Goal: Use online tool/utility: Utilize a website feature to perform a specific function

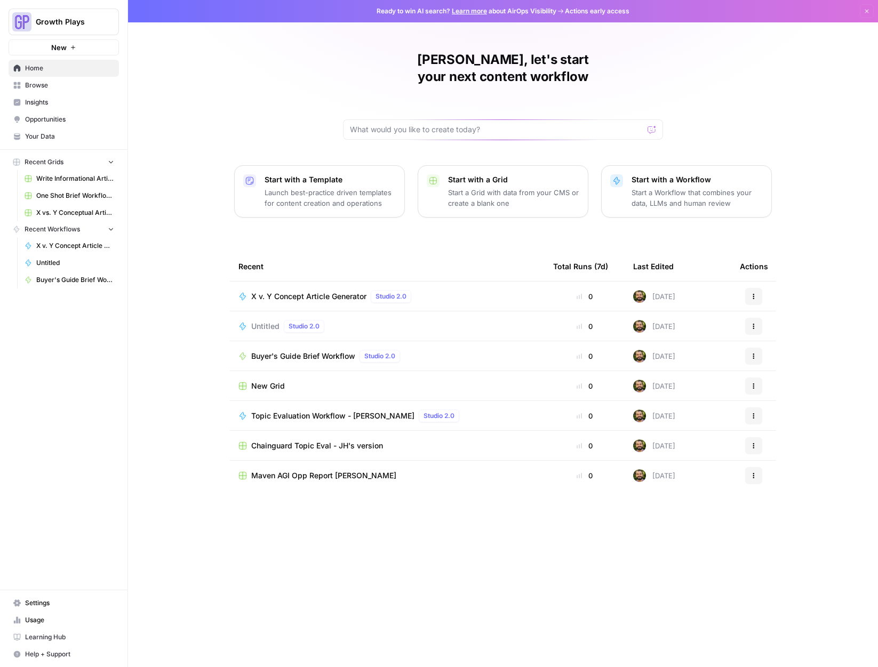
click at [65, 210] on span "X vs. Y Conceptual Articles" at bounding box center [75, 213] width 78 height 10
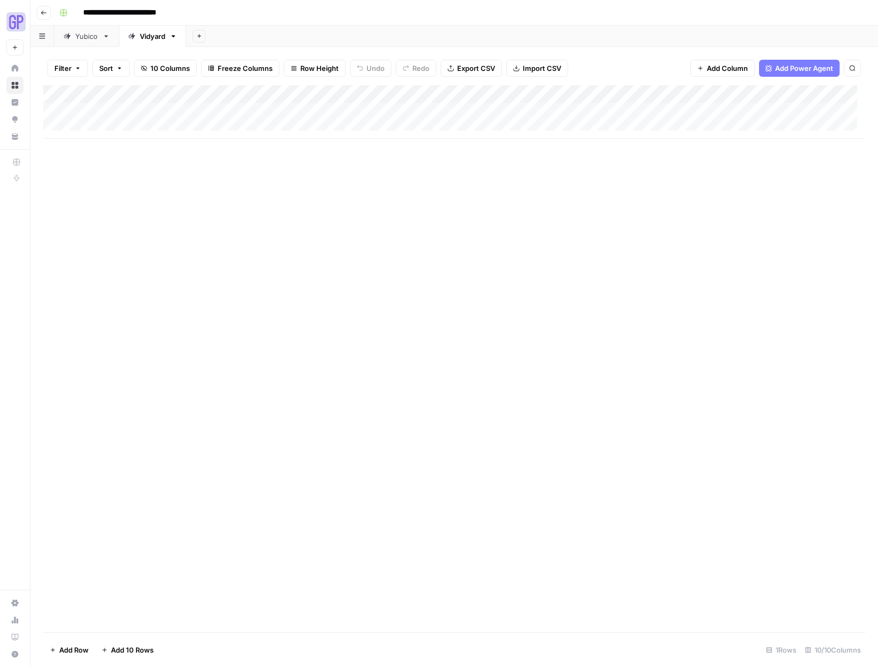
click at [346, 96] on div "Add Column" at bounding box center [454, 111] width 822 height 53
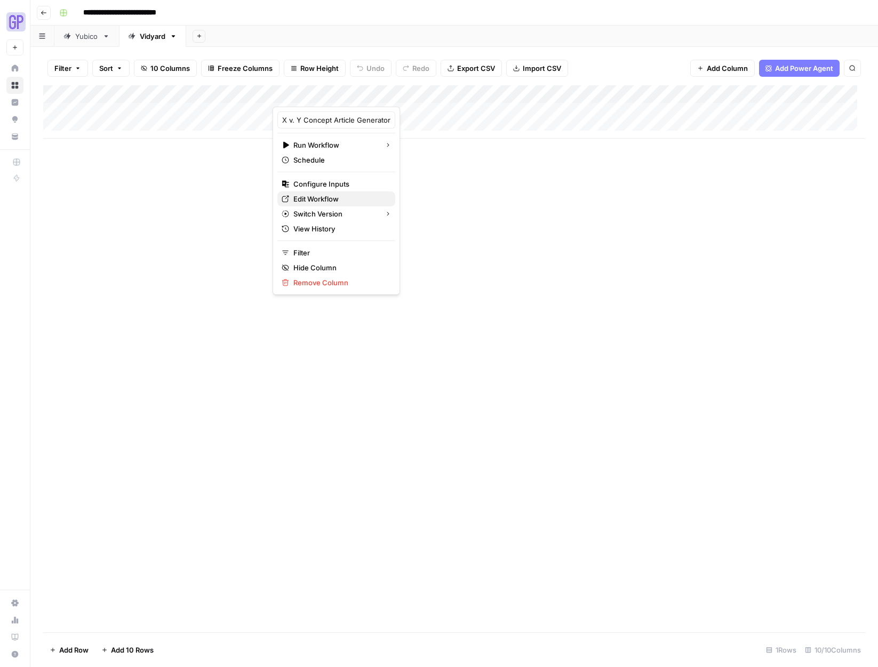
click at [319, 196] on span "Edit Workflow" at bounding box center [339, 199] width 93 height 11
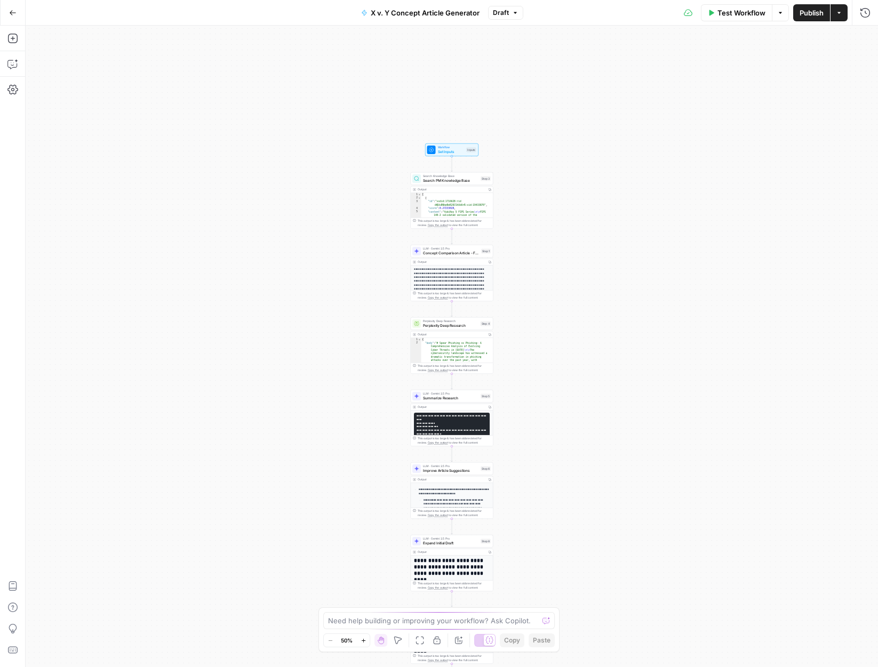
click at [360, 636] on button "Zoom In" at bounding box center [363, 640] width 13 height 13
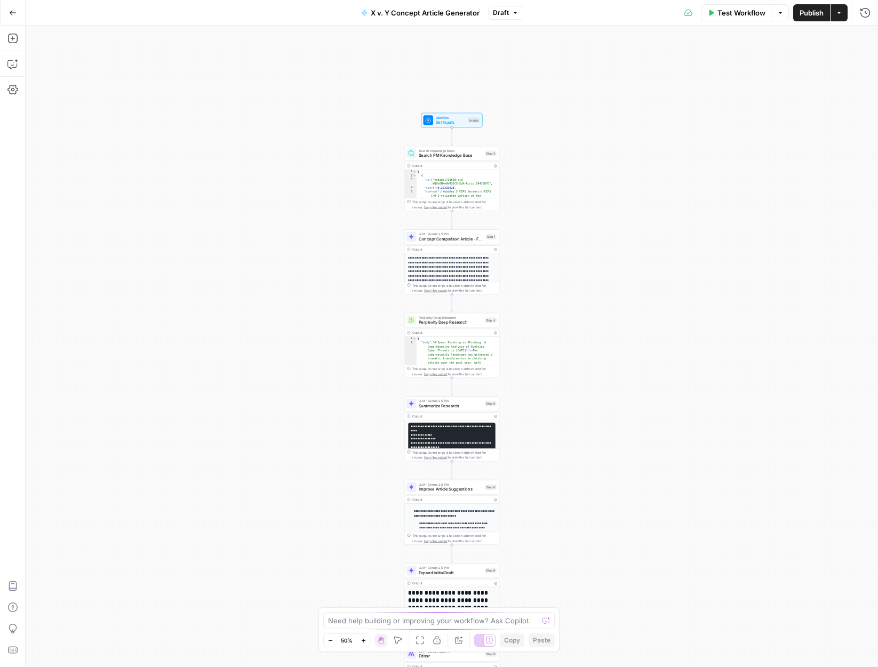
click at [360, 636] on button "Zoom In" at bounding box center [363, 640] width 13 height 13
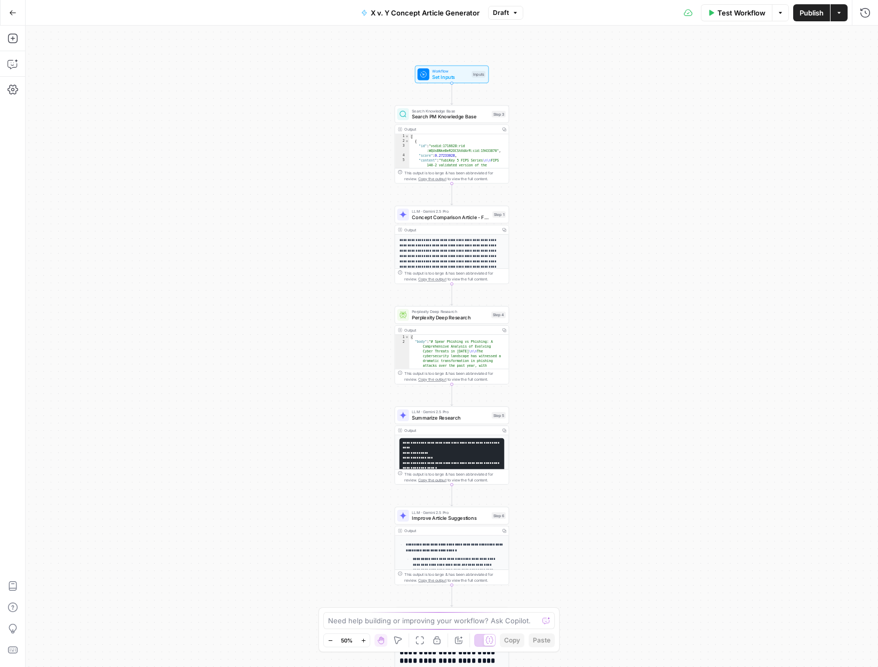
click at [360, 636] on button "Zoom In" at bounding box center [363, 640] width 13 height 13
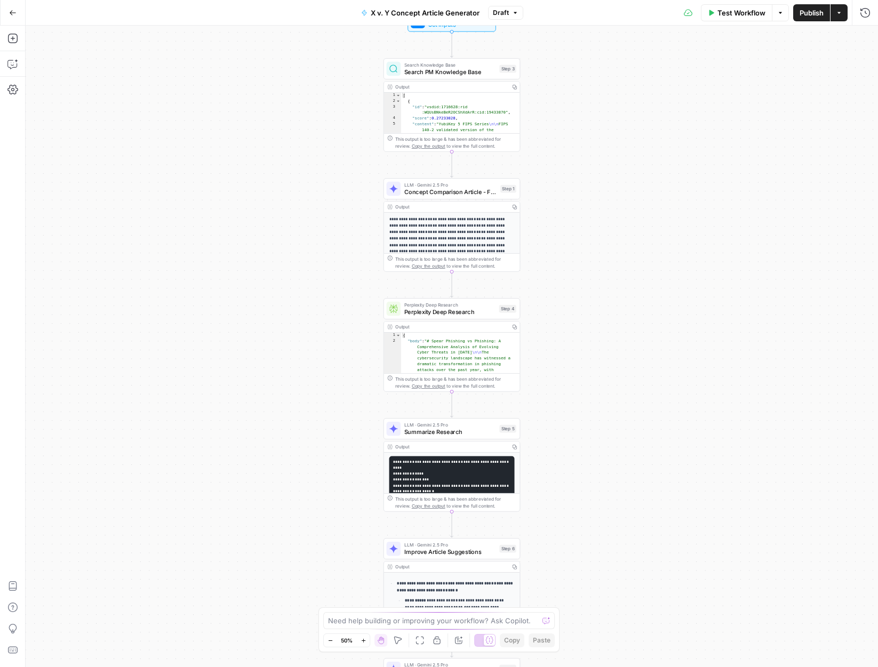
click at [360, 636] on button "Zoom In" at bounding box center [363, 640] width 13 height 13
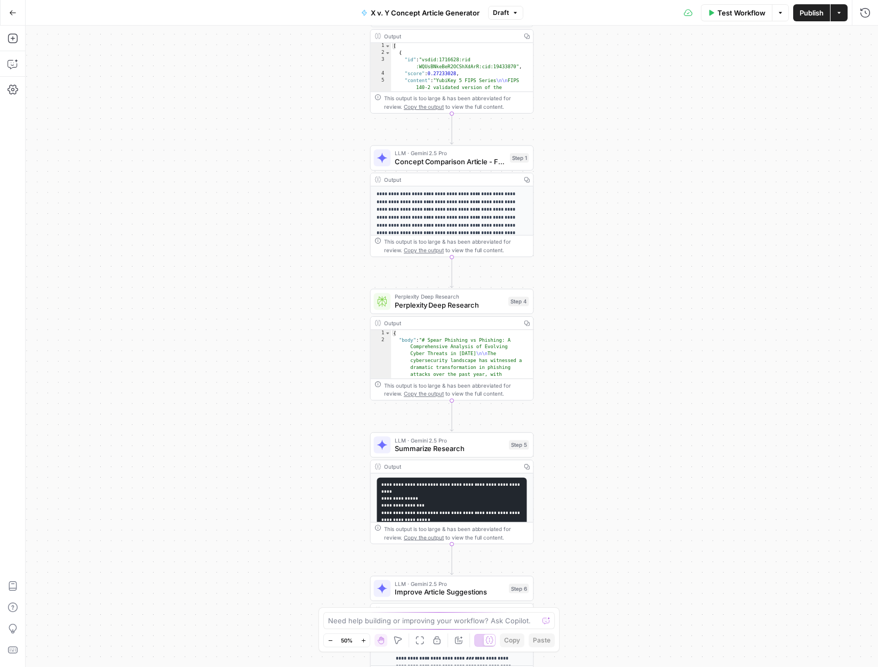
click at [360, 636] on button "Zoom In" at bounding box center [363, 640] width 13 height 13
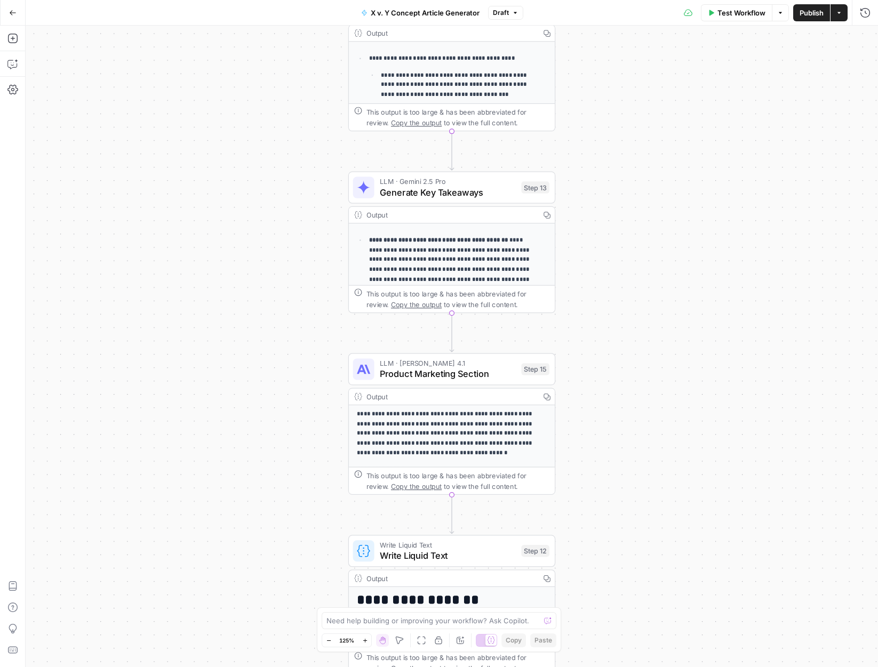
scroll to position [115, 0]
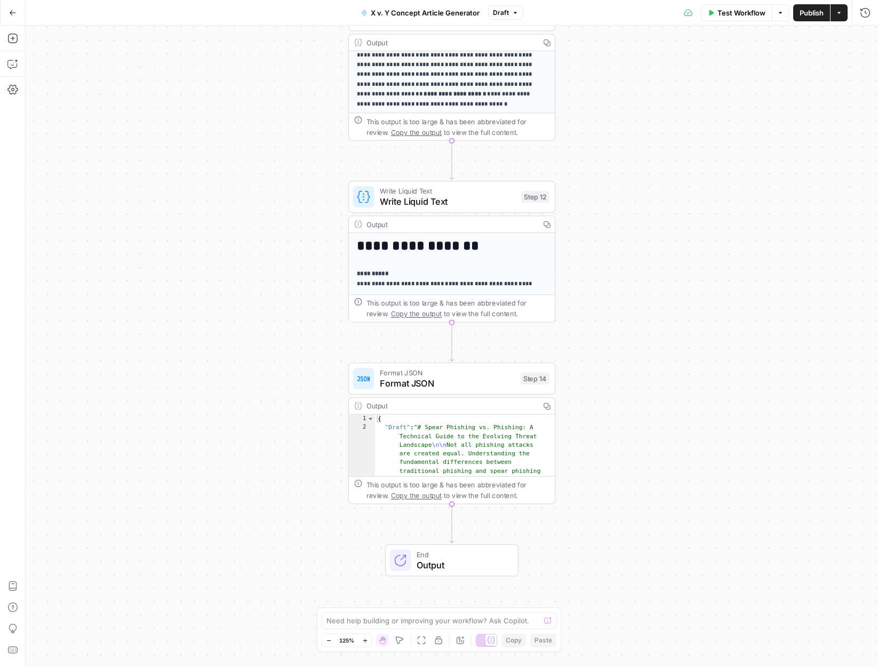
click at [466, 559] on span "Output" at bounding box center [461, 564] width 91 height 13
click at [749, 117] on span "Markdown" at bounding box center [794, 122] width 138 height 11
type textarea "**********"
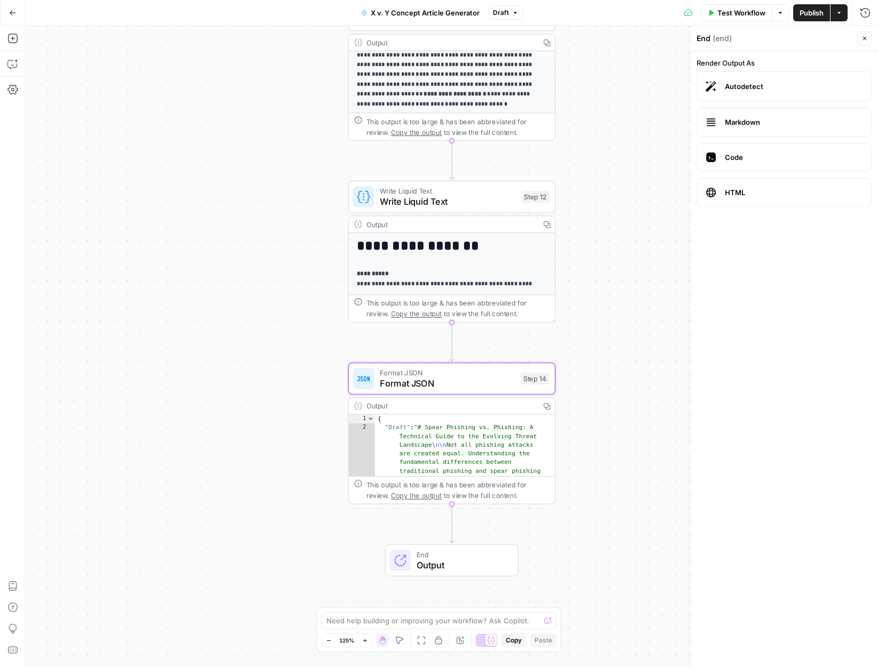
click at [496, 406] on div "Output" at bounding box center [450, 405] width 169 height 11
click at [547, 406] on icon "button" at bounding box center [546, 406] width 7 height 7
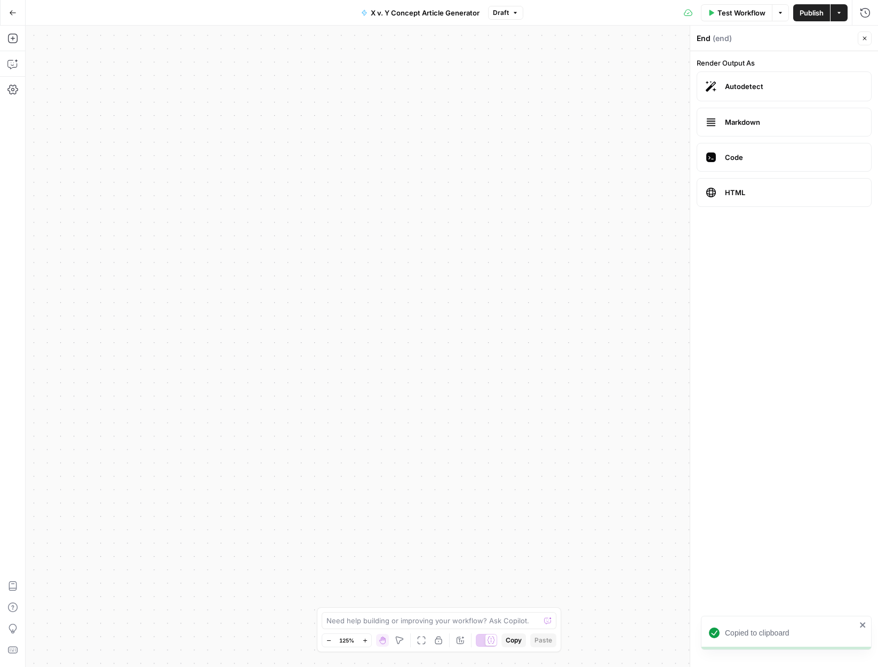
click at [14, 19] on button "Go Back" at bounding box center [12, 12] width 19 height 19
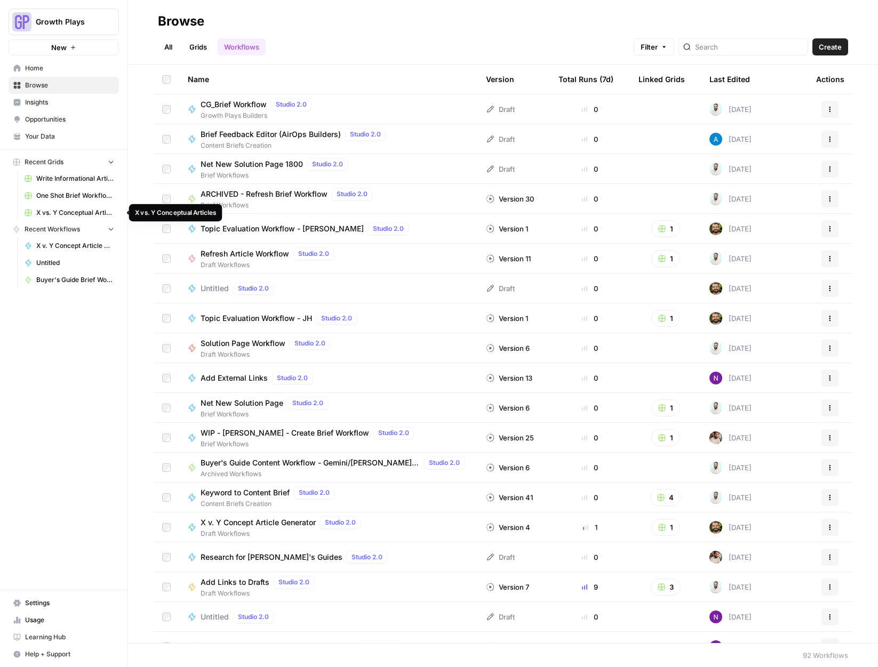
click at [53, 211] on span "X vs. Y Conceptual Articles" at bounding box center [75, 213] width 78 height 10
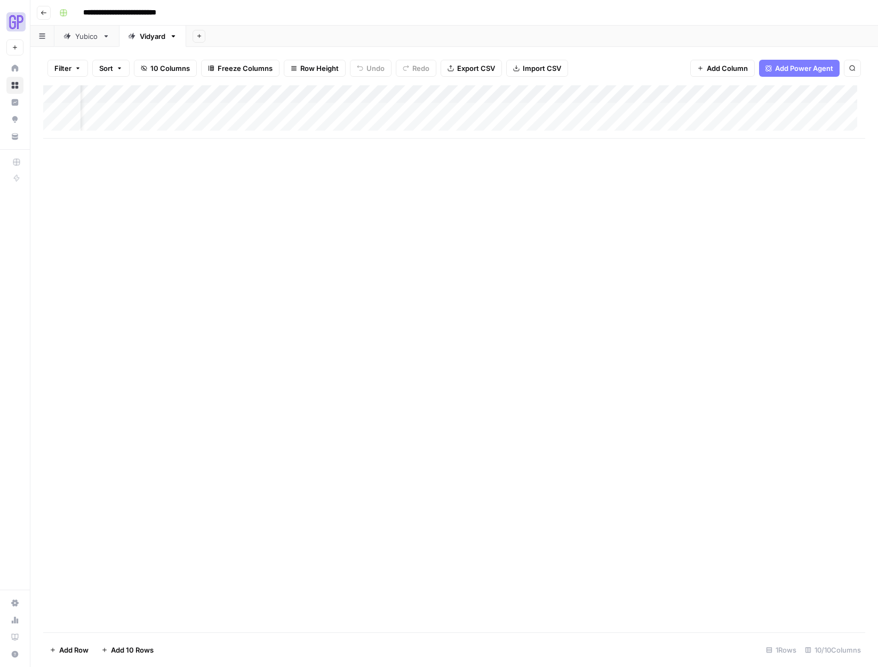
scroll to position [0, 261]
click at [786, 111] on div "Add Column" at bounding box center [454, 111] width 822 height 53
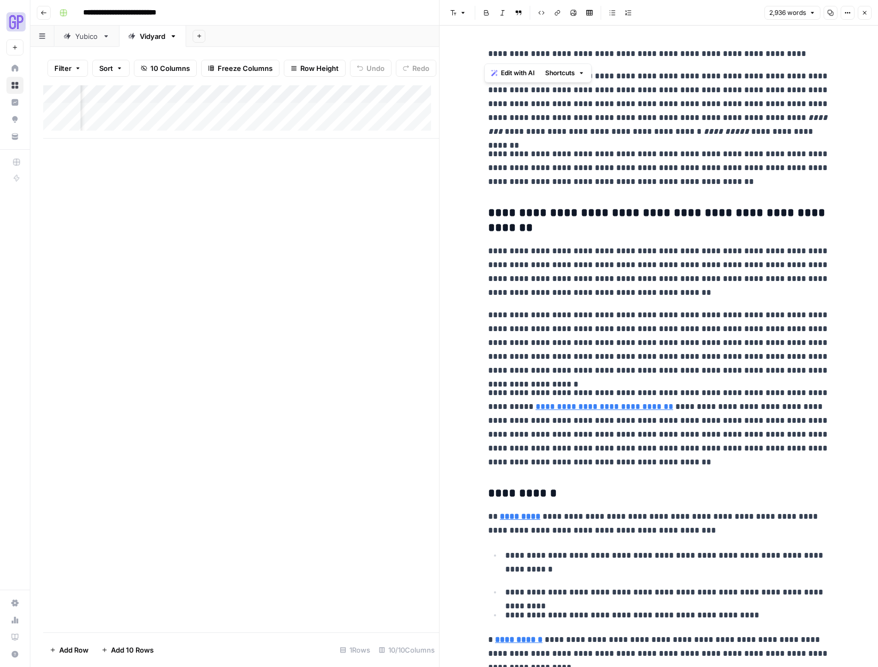
drag, startPoint x: 478, startPoint y: 51, endPoint x: 806, endPoint y: 56, distance: 328.0
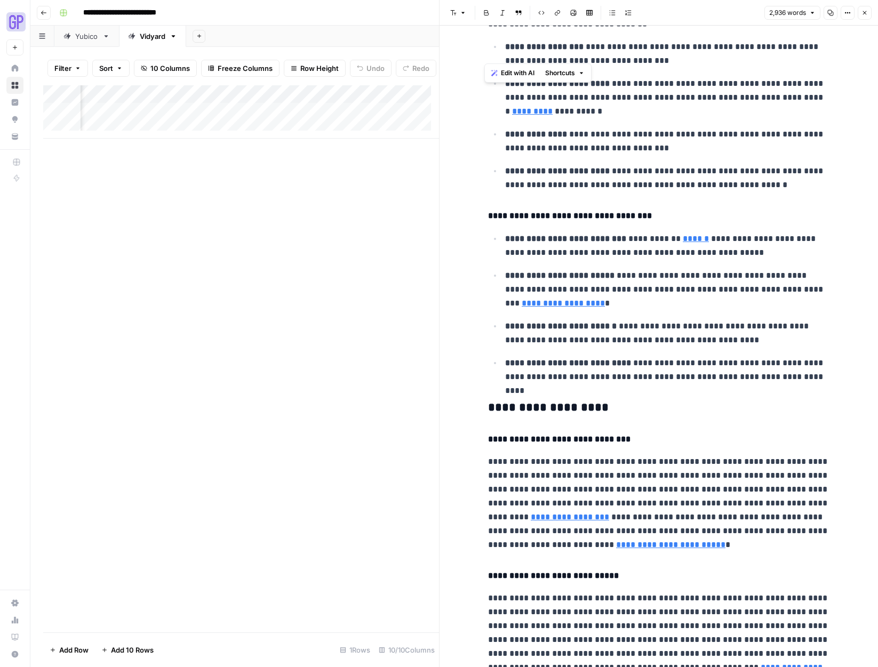
scroll to position [3981, 0]
